Goal: Check status: Check status

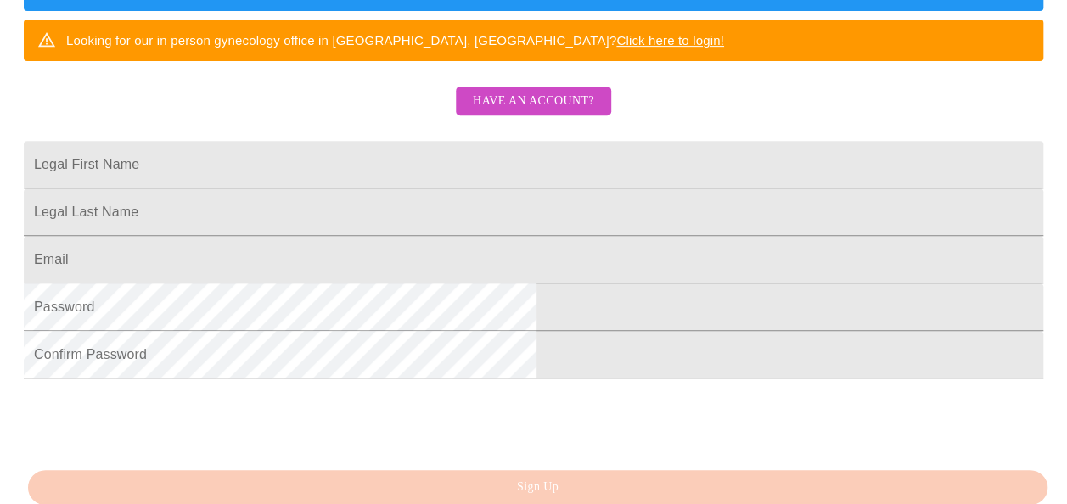
scroll to position [345, 0]
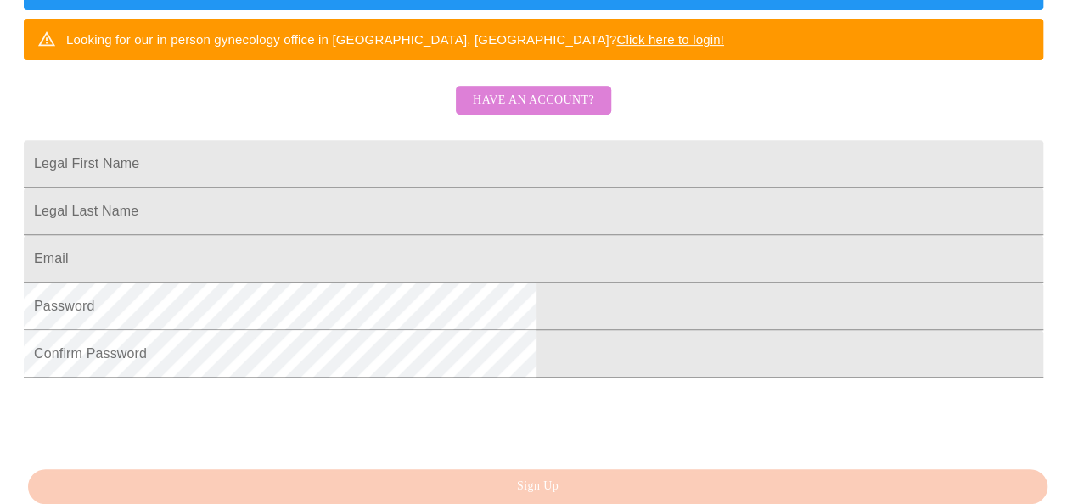
click at [536, 111] on span "Have an account?" at bounding box center [533, 100] width 121 height 21
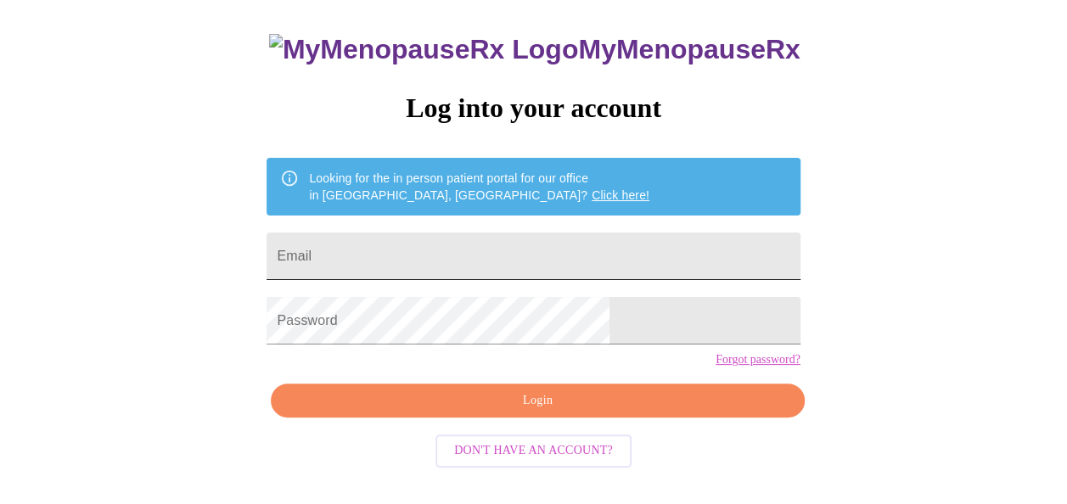
click at [472, 245] on input "Email" at bounding box center [532, 257] width 533 height 48
type input "[EMAIL_ADDRESS][PERSON_NAME][DOMAIN_NAME]"
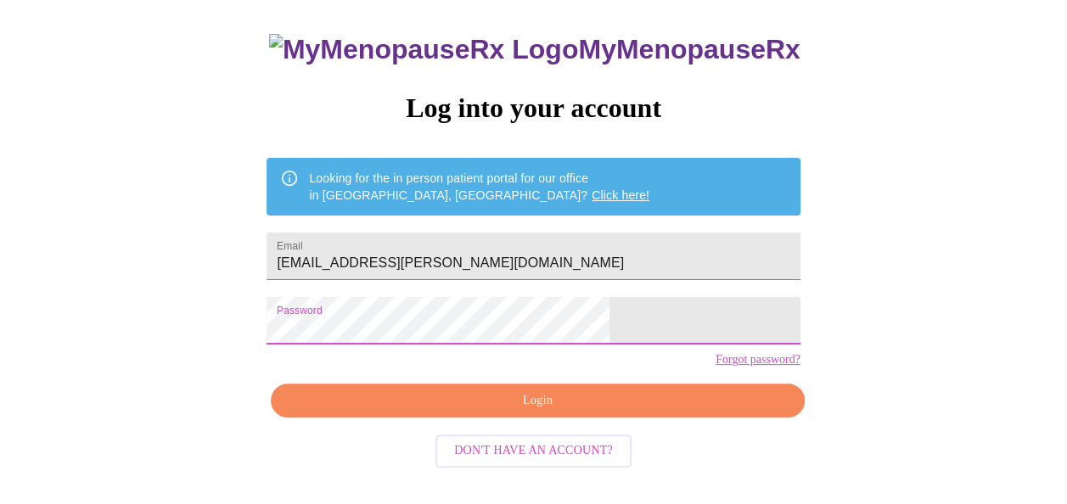
click at [457, 412] on span "Login" at bounding box center [537, 400] width 494 height 21
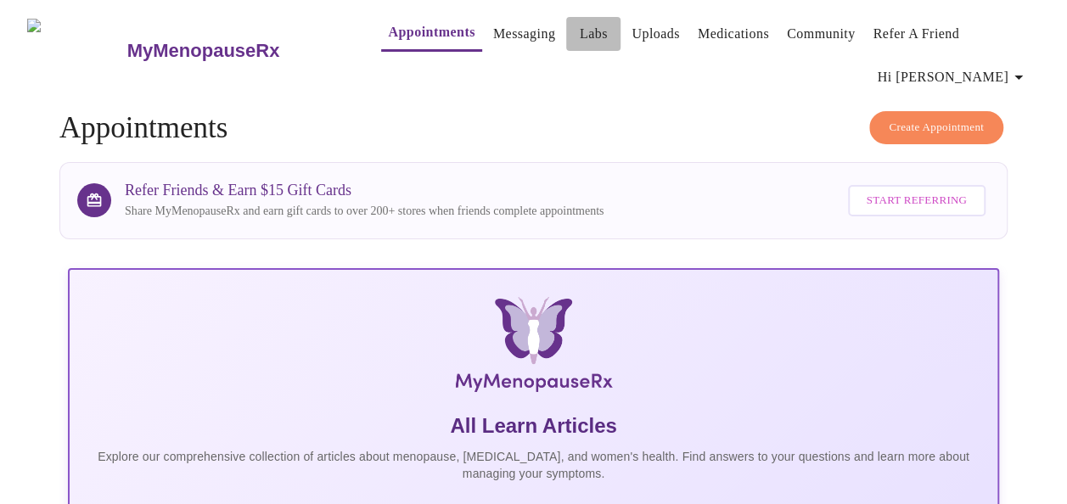
click at [580, 22] on link "Labs" at bounding box center [594, 34] width 28 height 24
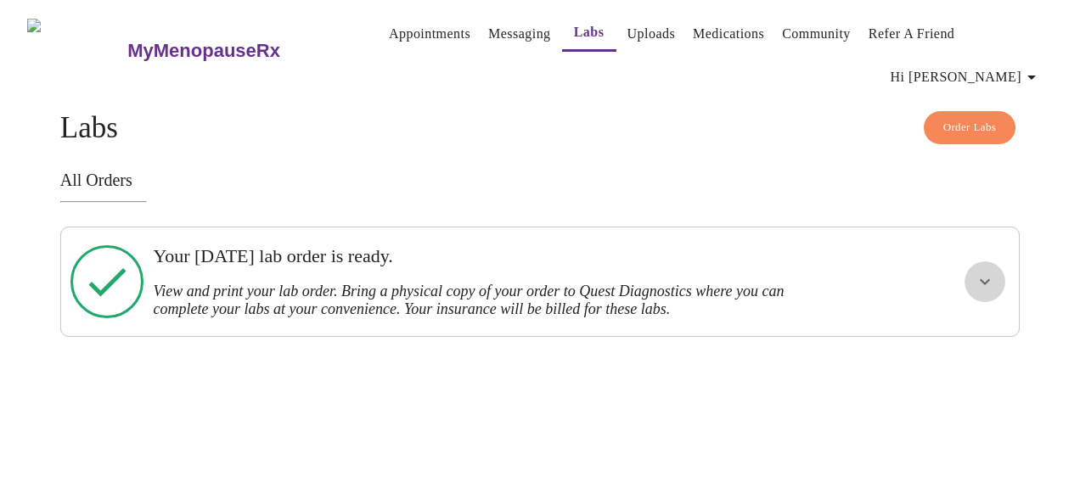
click at [991, 272] on icon "show more" at bounding box center [984, 282] width 20 height 20
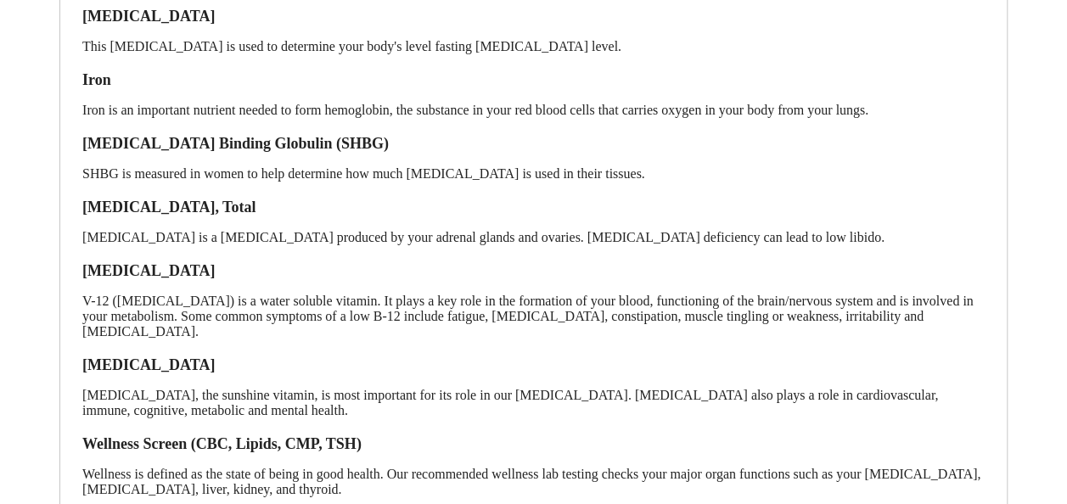
scroll to position [602, 0]
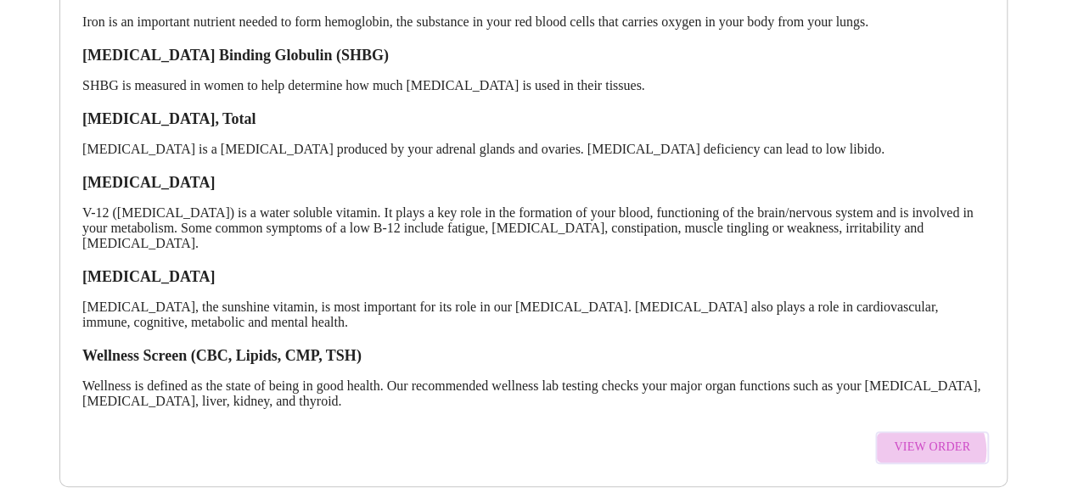
click at [937, 437] on span "View Order" at bounding box center [932, 447] width 76 height 21
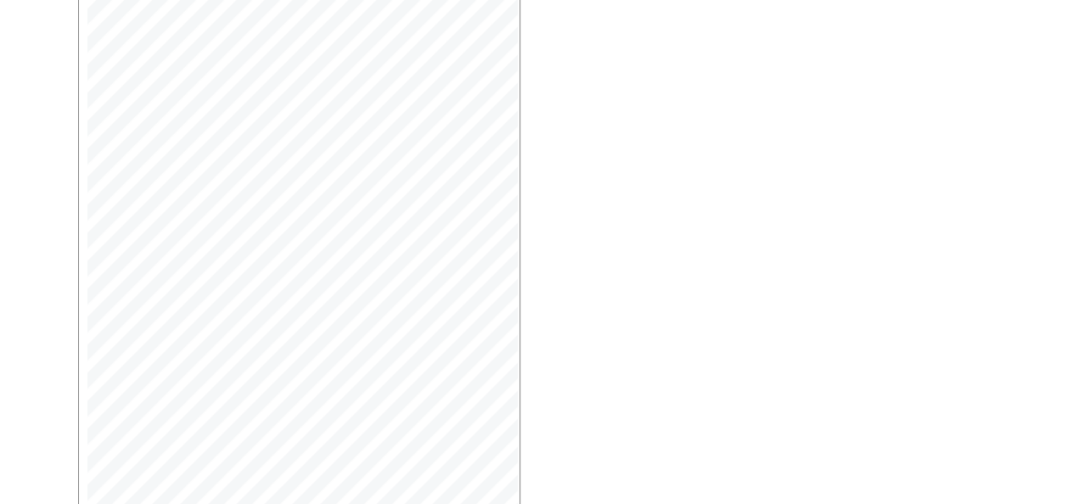
scroll to position [504, 0]
click at [177, 440] on span "Open Larger PDF" at bounding box center [155, 438] width 109 height 21
